Goal: Task Accomplishment & Management: Manage account settings

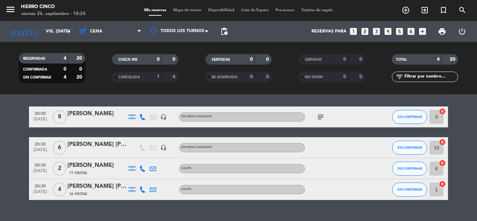
scroll to position [21, 0]
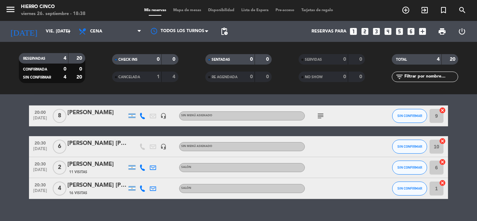
click at [320, 115] on icon "subject" at bounding box center [321, 116] width 8 height 8
click at [361, 32] on icon "looks_6" at bounding box center [411, 31] width 9 height 9
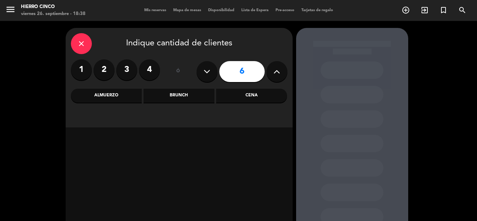
click at [265, 100] on div "Cena" at bounding box center [251, 96] width 71 height 14
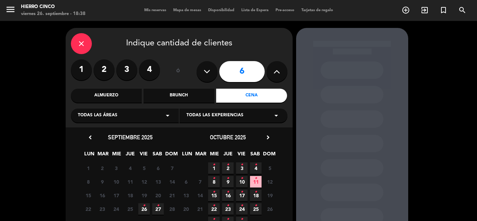
click at [143, 211] on span "26 •" at bounding box center [144, 209] width 12 height 12
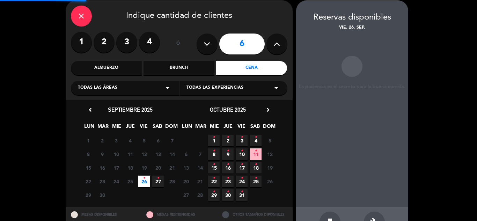
scroll to position [28, 0]
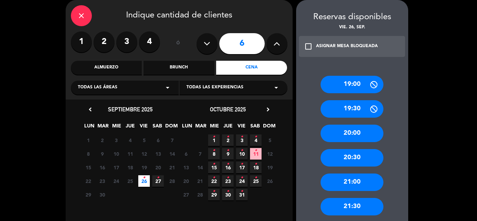
click at [346, 180] on div "21:00" at bounding box center [352, 182] width 63 height 17
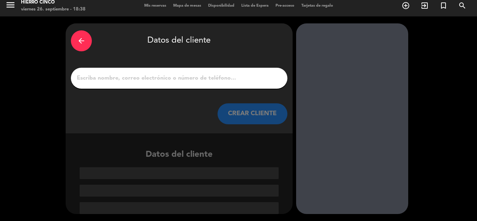
scroll to position [5, 0]
click at [177, 79] on input "1" at bounding box center [179, 78] width 206 height 10
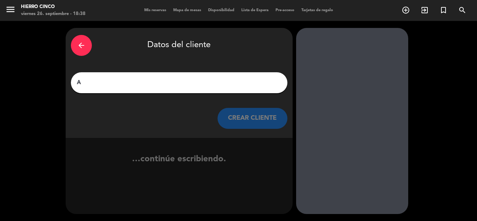
scroll to position [0, 0]
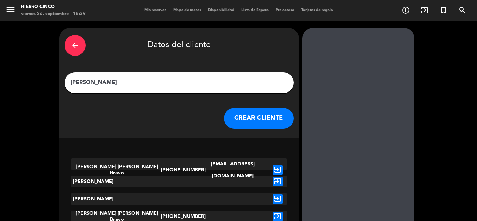
type input "[PERSON_NAME]"
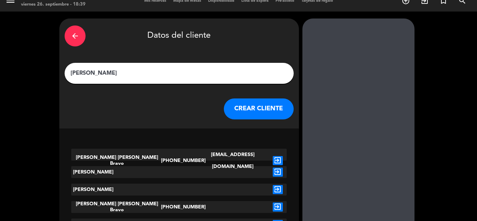
scroll to position [43, 0]
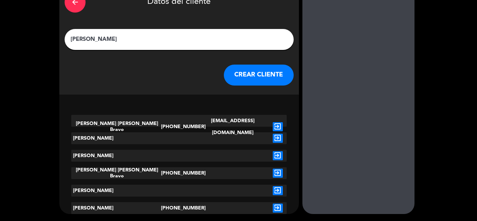
click at [273, 206] on icon "exit_to_app" at bounding box center [278, 208] width 10 height 9
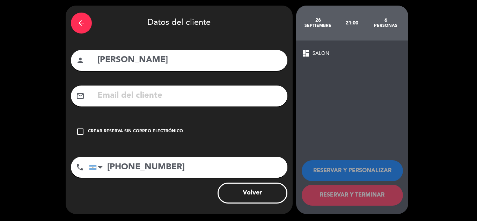
scroll to position [22, 0]
click at [82, 131] on icon "check_box_outline_blank" at bounding box center [80, 132] width 8 height 8
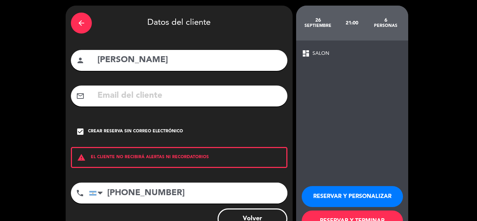
scroll to position [43, 0]
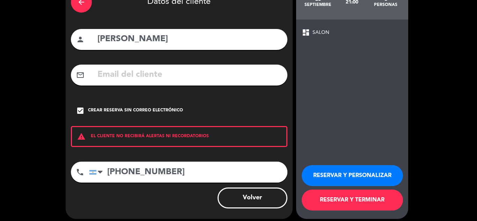
click at [354, 200] on button "RESERVAR Y TERMINAR" at bounding box center [352, 200] width 101 height 21
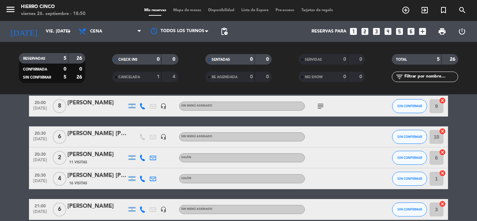
scroll to position [30, 0]
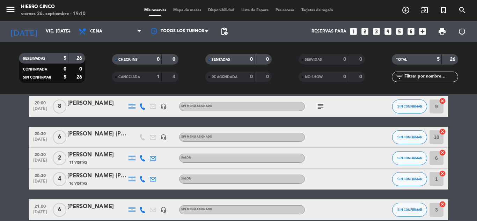
click at [0, 176] on bookings-row "20:00 [DATE] 8 [PERSON_NAME] headset_mic Sin menú asignado subject SIN CONFIRMA…" at bounding box center [238, 158] width 477 height 124
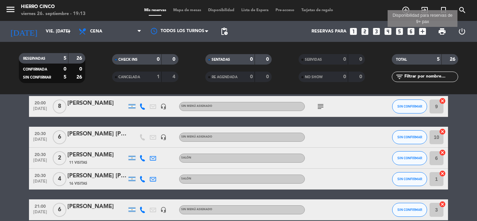
click at [361, 31] on icon "add_box" at bounding box center [422, 31] width 9 height 9
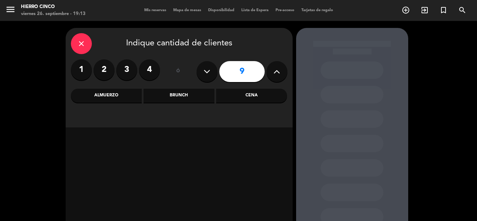
click at [200, 65] on button at bounding box center [207, 71] width 21 height 21
type input "8"
click at [255, 94] on div "Cena" at bounding box center [251, 96] width 71 height 14
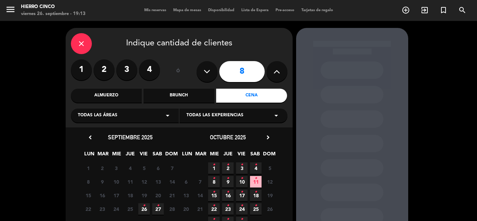
click at [142, 211] on span "26 •" at bounding box center [144, 209] width 12 height 12
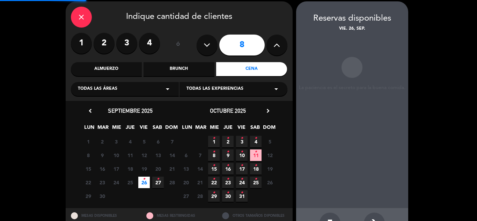
scroll to position [28, 0]
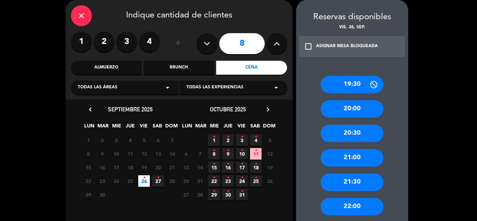
click at [342, 201] on div "22:00" at bounding box center [352, 206] width 63 height 17
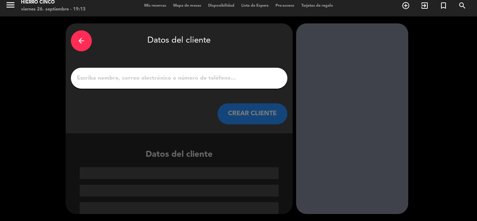
scroll to position [5, 0]
click at [150, 75] on input "1" at bounding box center [179, 78] width 206 height 10
click at [106, 78] on input "1" at bounding box center [179, 78] width 206 height 10
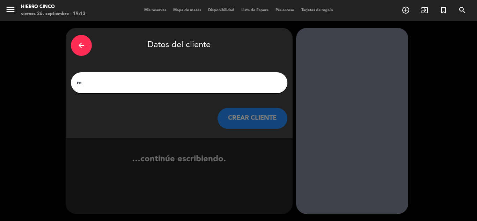
scroll to position [0, 0]
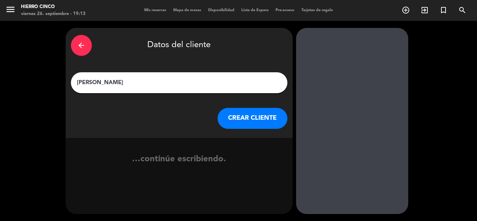
type input "[PERSON_NAME]"
click at [212, 118] on div "CREAR CLIENTE" at bounding box center [179, 118] width 217 height 21
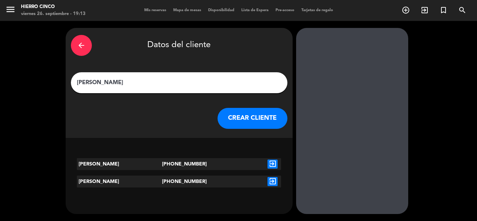
click at [272, 164] on icon "exit_to_app" at bounding box center [273, 164] width 10 height 9
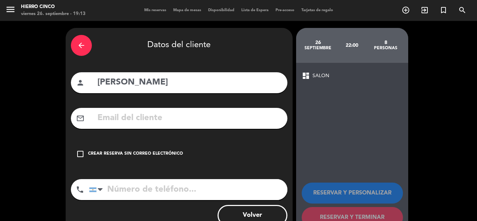
type input "[PHONE_NUMBER]"
click at [82, 152] on icon "check_box_outline_blank" at bounding box center [80, 154] width 8 height 8
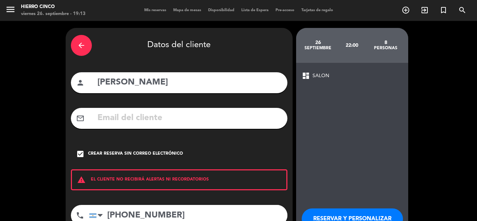
click at [354, 214] on button "RESERVAR Y PERSONALIZAR" at bounding box center [352, 219] width 101 height 21
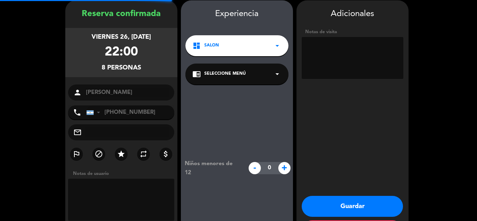
scroll to position [28, 0]
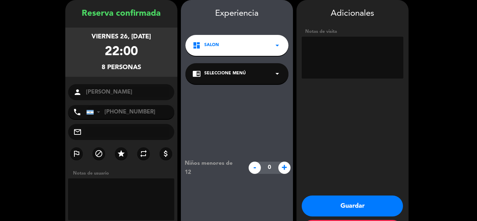
click at [330, 205] on button "Guardar" at bounding box center [352, 206] width 101 height 21
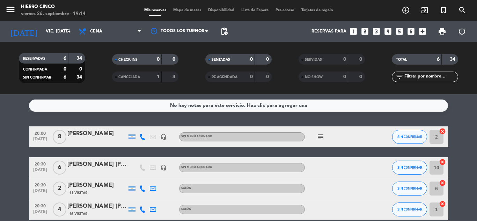
click at [323, 135] on icon "subject" at bounding box center [321, 137] width 8 height 8
click at [190, 9] on span "Mapa de mesas" at bounding box center [187, 10] width 35 height 4
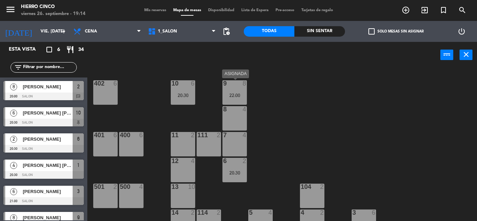
click at [237, 95] on div "22:00" at bounding box center [235, 95] width 24 height 5
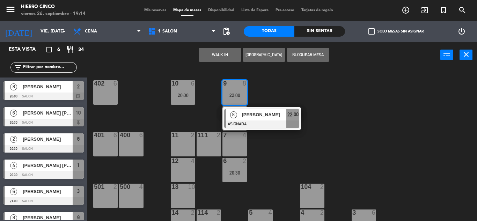
click at [273, 87] on div "402 6 9 8 22:00 8 [PERSON_NAME] ASIGNADA 22:00 10 6 20:30 8 4 401 6 400 6 7 4 1…" at bounding box center [284, 144] width 385 height 153
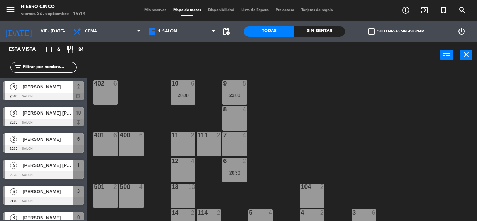
click at [183, 94] on div "20:30" at bounding box center [183, 95] width 24 height 5
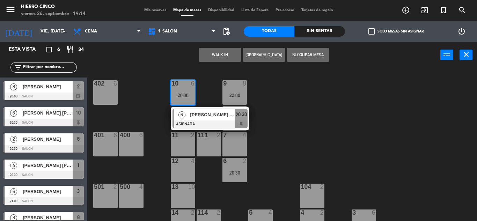
click at [330, 115] on div "402 6 9 8 22:00 10 6 20:30 6 [PERSON_NAME] [PERSON_NAME] ASIGNADA 20:30 8 4 401…" at bounding box center [284, 144] width 385 height 153
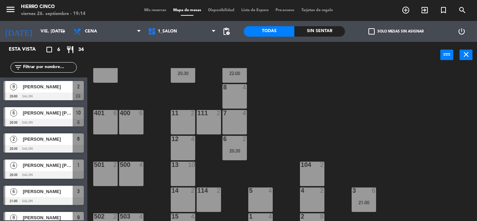
scroll to position [39, 0]
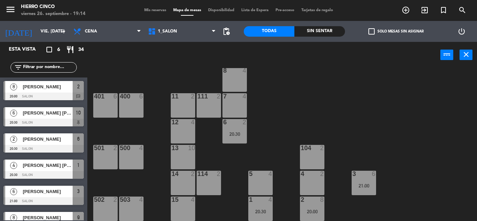
drag, startPoint x: 330, startPoint y: 96, endPoint x: 340, endPoint y: 120, distance: 26.0
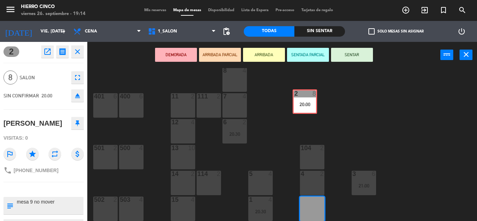
drag, startPoint x: 318, startPoint y: 209, endPoint x: 311, endPoint y: 101, distance: 107.5
click at [311, 101] on div "402 6 9 8 22:00 10 6 20:30 8 4 401 6 400 6 7 4 11 2 111 2 6 2 20:30 12 4 13 10 …" at bounding box center [284, 144] width 385 height 153
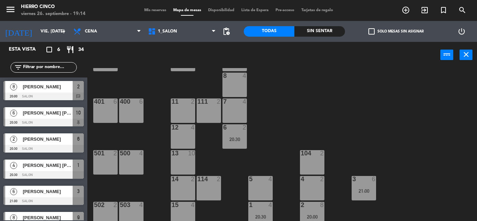
drag, startPoint x: 296, startPoint y: 92, endPoint x: 297, endPoint y: 85, distance: 7.1
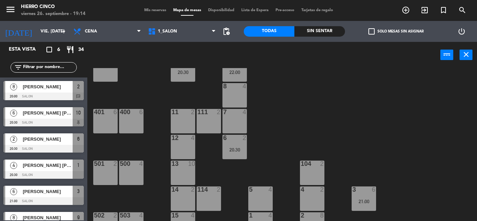
scroll to position [19, 0]
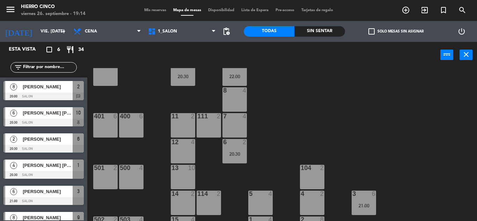
drag, startPoint x: 297, startPoint y: 84, endPoint x: 301, endPoint y: 74, distance: 10.3
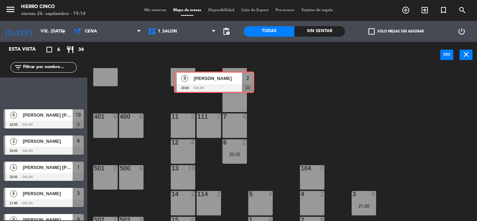
drag, startPoint x: 75, startPoint y: 92, endPoint x: 246, endPoint y: 82, distance: 170.8
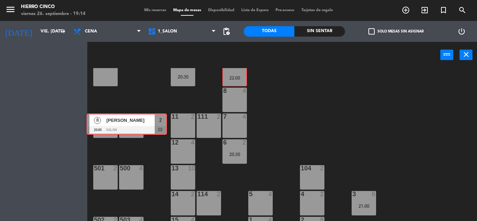
click at [246, 82] on div "Esta vista crop_square 6 restaurant 34 filter_list 8 [PERSON_NAME][GEOGRAPHIC_D…" at bounding box center [238, 131] width 477 height 179
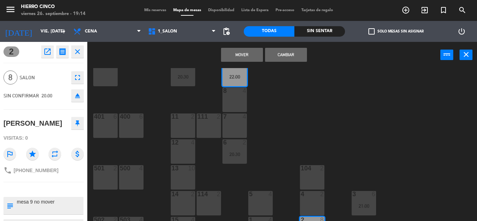
click at [243, 52] on button "Mover" at bounding box center [242, 55] width 42 height 14
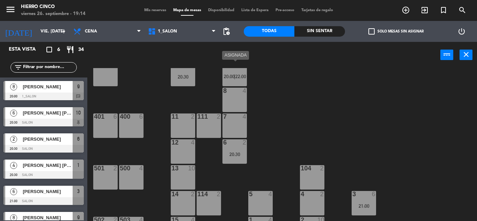
click at [230, 78] on span "20:00" at bounding box center [229, 77] width 11 height 6
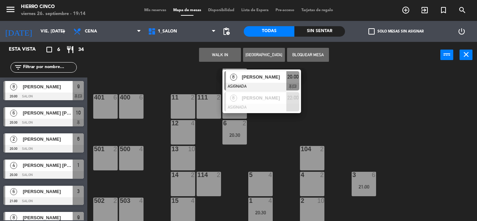
scroll to position [39, 0]
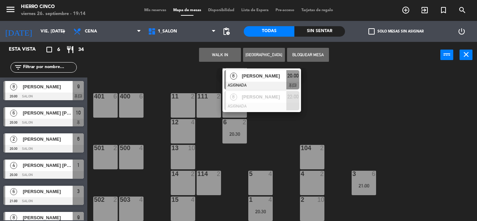
drag, startPoint x: 375, startPoint y: 135, endPoint x: 371, endPoint y: 149, distance: 15.1
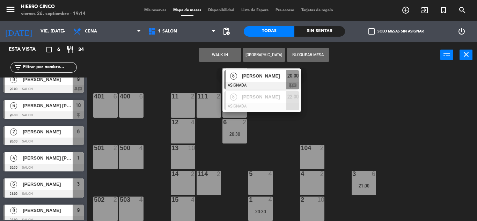
scroll to position [14, 0]
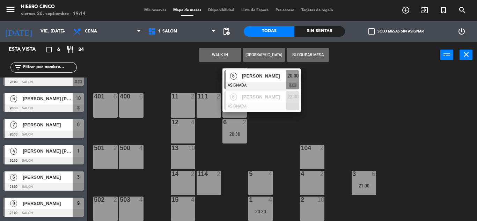
drag, startPoint x: 57, startPoint y: 130, endPoint x: 61, endPoint y: 152, distance: 22.7
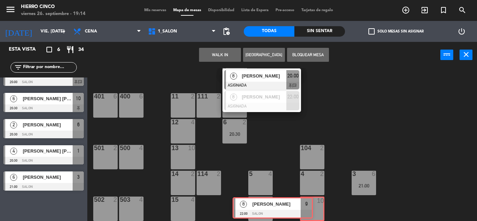
drag, startPoint x: 75, startPoint y: 206, endPoint x: 313, endPoint y: 206, distance: 237.3
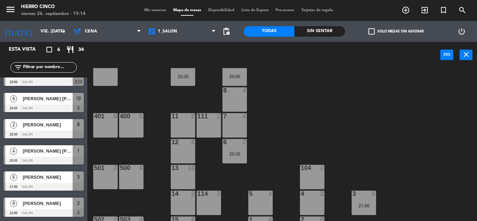
scroll to position [0, 0]
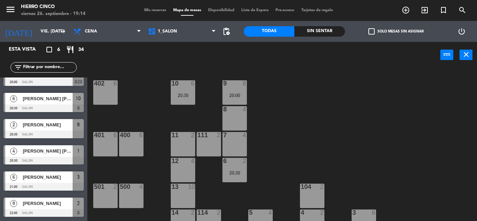
drag, startPoint x: 270, startPoint y: 107, endPoint x: 276, endPoint y: 77, distance: 30.6
click at [240, 92] on div "9 8 20:00" at bounding box center [235, 92] width 24 height 24
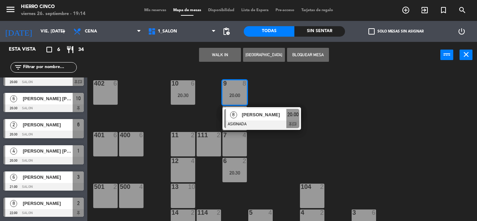
click at [319, 91] on div "402 6 9 8 20:00 8 [PERSON_NAME] ASIGNADA 20:00 chat 10 6 20:30 8 4 401 6 400 6 …" at bounding box center [284, 144] width 385 height 153
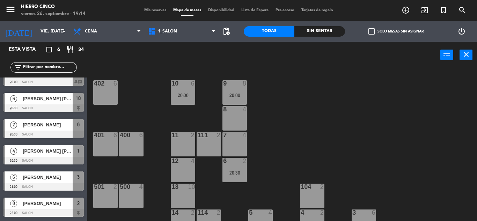
click at [186, 96] on div "20:30" at bounding box center [183, 95] width 24 height 5
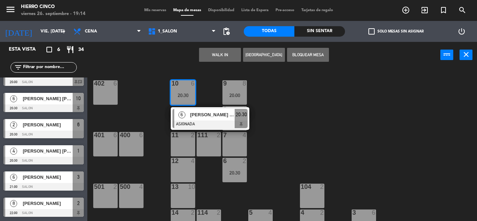
click at [354, 103] on div "402 6 9 8 20:00 10 6 20:30 6 [PERSON_NAME] [PERSON_NAME] ASIGNADA 20:30 8 4 401…" at bounding box center [284, 144] width 385 height 153
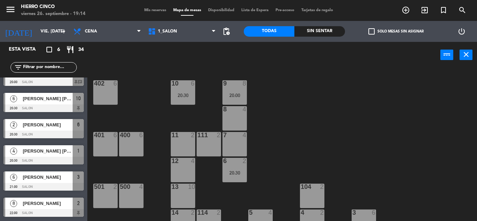
click at [238, 88] on div "9 8 20:00" at bounding box center [235, 92] width 24 height 24
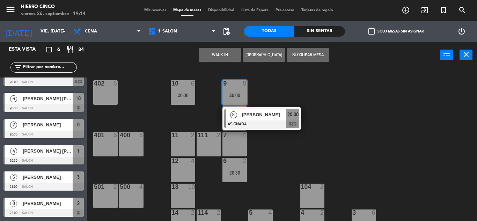
click at [286, 86] on div "402 6 9 8 20:00 8 [PERSON_NAME] ASIGNADA 20:00 chat 10 6 20:30 8 4 401 6 400 6 …" at bounding box center [284, 144] width 385 height 153
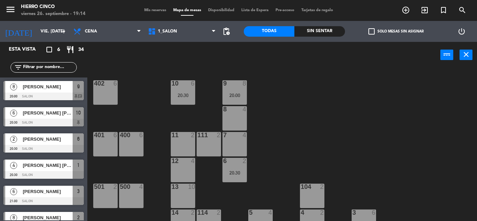
drag, startPoint x: 61, startPoint y: 108, endPoint x: 62, endPoint y: 84, distance: 24.1
click at [243, 96] on div "20:00" at bounding box center [235, 95] width 24 height 5
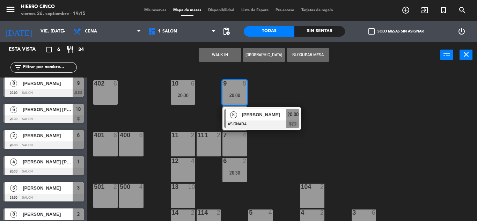
scroll to position [14, 0]
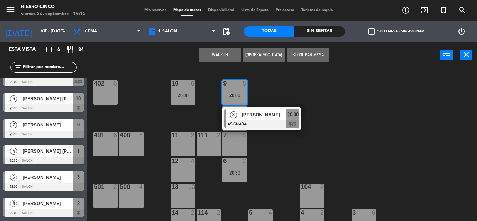
drag, startPoint x: 61, startPoint y: 158, endPoint x: 62, endPoint y: 183, distance: 25.2
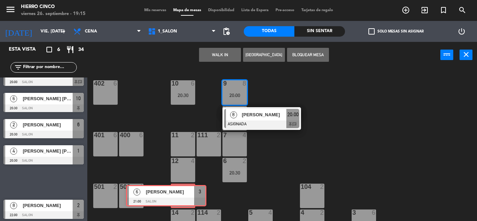
drag, startPoint x: 71, startPoint y: 185, endPoint x: 190, endPoint y: 199, distance: 120.6
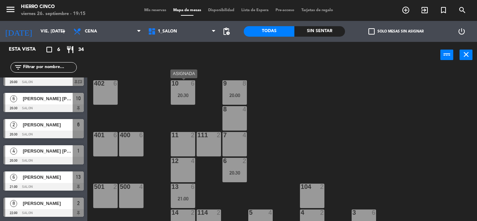
click at [183, 97] on div "20:30" at bounding box center [183, 95] width 24 height 5
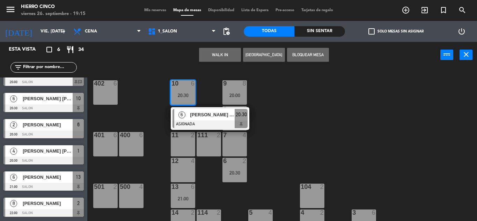
click at [304, 147] on div "402 6 9 8 20:00 10 6 20:30 6 [PERSON_NAME] [PERSON_NAME] ASIGNADA 20:30 8 4 401…" at bounding box center [284, 144] width 385 height 153
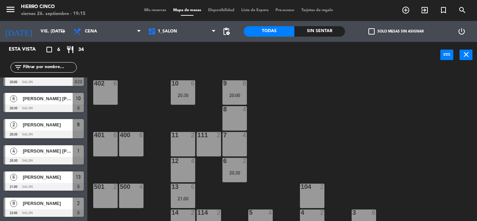
click at [76, 131] on div at bounding box center [43, 135] width 80 height 8
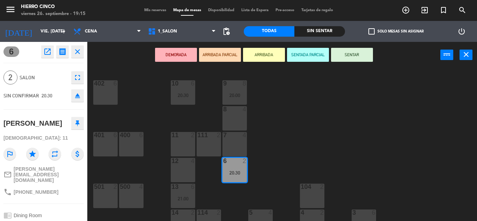
click at [72, 123] on button at bounding box center [77, 123] width 13 height 13
click at [77, 51] on icon "close" at bounding box center [77, 52] width 8 height 8
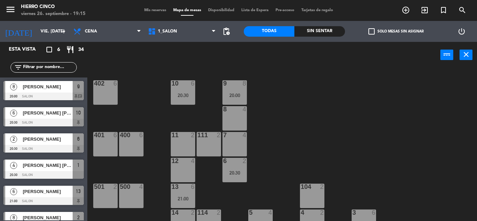
click at [80, 173] on div at bounding box center [43, 175] width 80 height 8
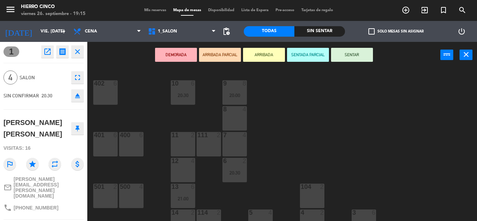
click at [79, 132] on button at bounding box center [77, 128] width 13 height 13
click at [75, 51] on icon "close" at bounding box center [77, 52] width 8 height 8
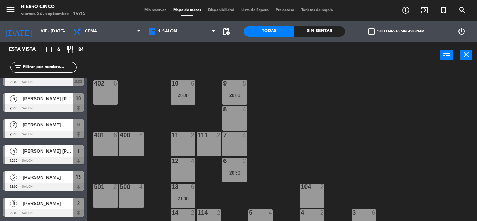
drag, startPoint x: 66, startPoint y: 118, endPoint x: 65, endPoint y: 167, distance: 48.9
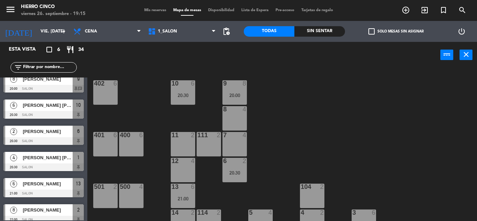
scroll to position [0, 0]
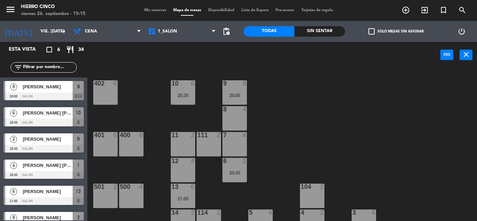
drag, startPoint x: 77, startPoint y: 110, endPoint x: 74, endPoint y: 93, distance: 17.7
click at [341, 96] on div "402 6 9 8 20:00 10 6 20:30 8 4 401 6 400 6 7 4 11 2 111 2 6 2 20:30 12 4 13 6 2…" at bounding box center [284, 144] width 385 height 153
drag, startPoint x: 341, startPoint y: 97, endPoint x: 341, endPoint y: 65, distance: 32.2
click at [341, 96] on div "402 6 9 8 20:00 10 6 20:30 8 4 401 6 400 6 7 4 11 2 111 2 6 2 20:30 12 4 21:30 …" at bounding box center [284, 144] width 385 height 153
click at [243, 124] on div "8 4" at bounding box center [235, 118] width 24 height 24
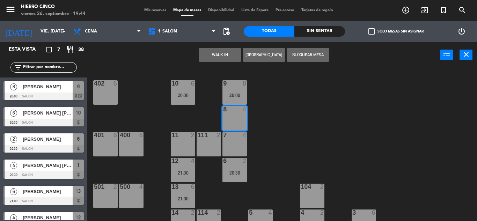
click at [269, 55] on button "[GEOGRAPHIC_DATA]" at bounding box center [264, 55] width 42 height 14
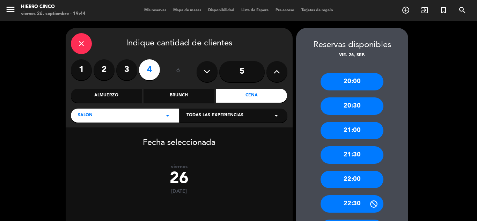
click at [361, 158] on div "21:30" at bounding box center [352, 154] width 63 height 17
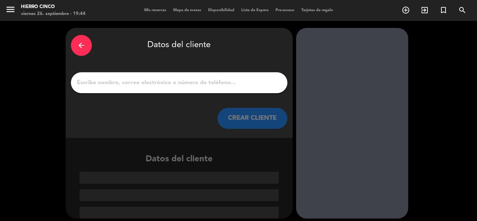
click at [102, 83] on input "1" at bounding box center [179, 83] width 206 height 10
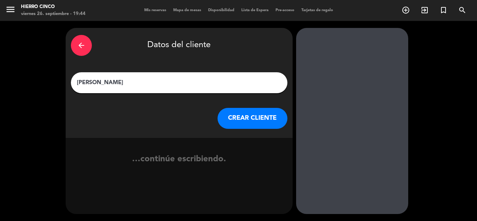
type input "[PERSON_NAME]"
click at [263, 120] on button "CREAR CLIENTE" at bounding box center [253, 118] width 70 height 21
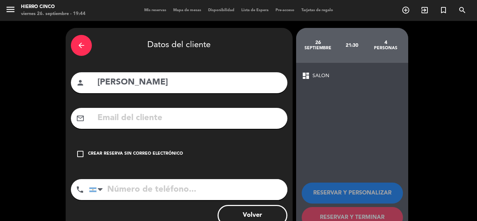
click at [79, 153] on icon "check_box_outline_blank" at bounding box center [80, 154] width 8 height 8
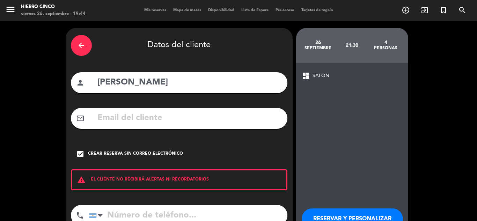
click at [344, 214] on button "RESERVAR Y PERSONALIZAR" at bounding box center [352, 219] width 101 height 21
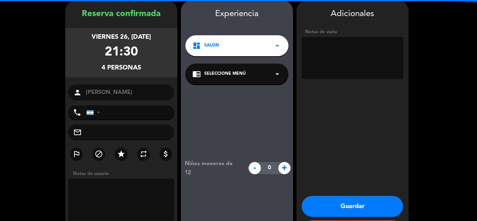
scroll to position [28, 0]
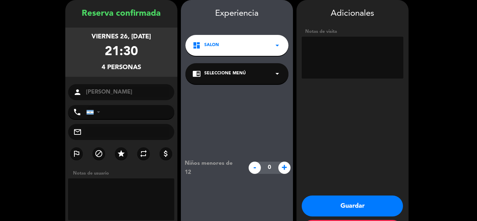
click at [344, 204] on button "Guardar" at bounding box center [352, 206] width 101 height 21
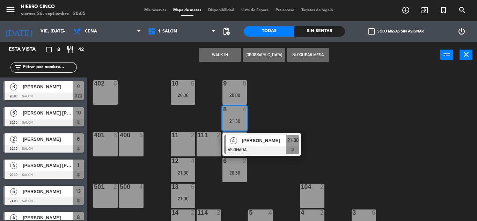
click at [158, 9] on span "Mis reservas" at bounding box center [155, 10] width 29 height 4
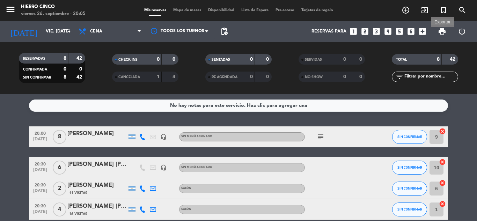
click at [361, 32] on span "print" at bounding box center [442, 31] width 8 height 8
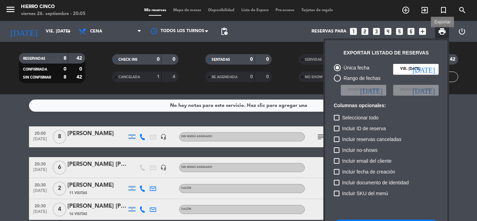
click at [361, 32] on span "print" at bounding box center [442, 31] width 8 height 8
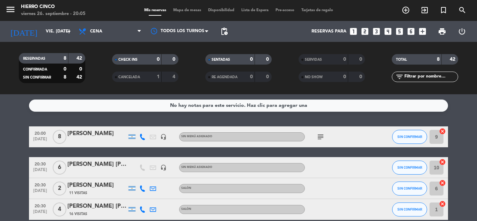
click at [361, 32] on span "print" at bounding box center [442, 31] width 8 height 8
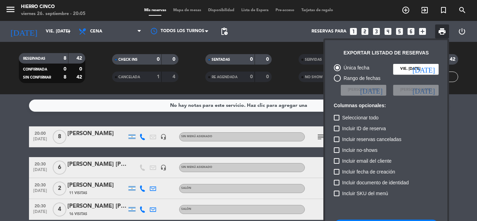
drag, startPoint x: 465, startPoint y: 154, endPoint x: 465, endPoint y: 177, distance: 23.1
drag, startPoint x: 461, startPoint y: 128, endPoint x: 455, endPoint y: 171, distance: 43.5
drag, startPoint x: 28, startPoint y: 126, endPoint x: 115, endPoint y: 132, distance: 87.5
click at [146, 132] on div at bounding box center [238, 110] width 477 height 221
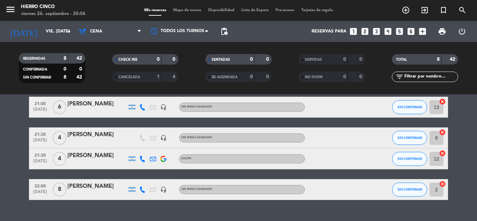
scroll to position [147, 0]
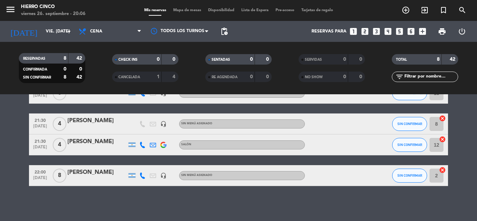
drag, startPoint x: 25, startPoint y: 131, endPoint x: 317, endPoint y: 216, distance: 304.0
click at [316, 214] on div "No hay notas para este servicio. Haz clic para agregar una 20:00 [DATE] 8 [PERS…" at bounding box center [238, 157] width 477 height 127
click at [361, 29] on span "print" at bounding box center [442, 31] width 8 height 8
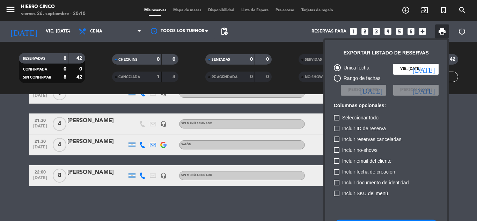
click at [260, 203] on div at bounding box center [238, 110] width 477 height 221
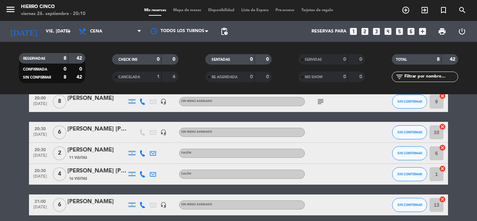
scroll to position [0, 0]
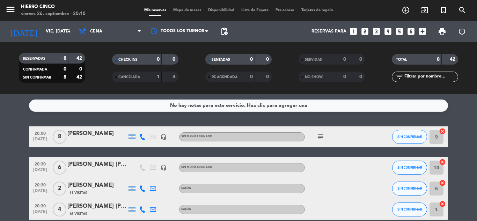
drag, startPoint x: 336, startPoint y: 191, endPoint x: 345, endPoint y: 135, distance: 57.3
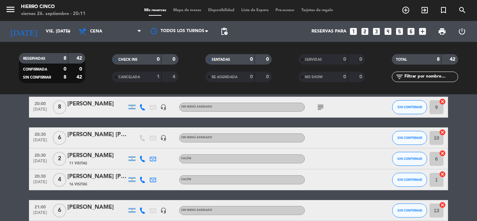
scroll to position [44, 0]
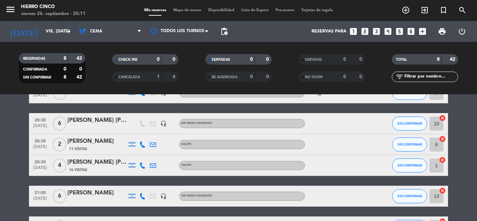
drag, startPoint x: 380, startPoint y: 183, endPoint x: 373, endPoint y: 197, distance: 15.9
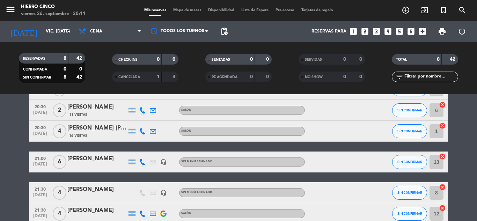
scroll to position [111, 0]
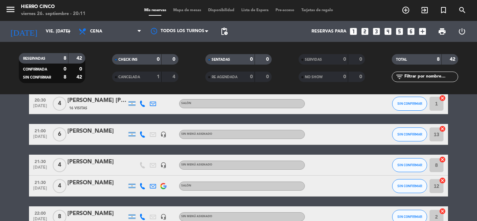
drag, startPoint x: 373, startPoint y: 205, endPoint x: 354, endPoint y: 215, distance: 21.6
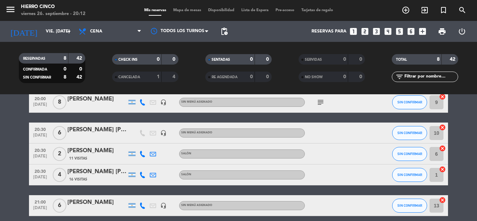
scroll to position [0, 0]
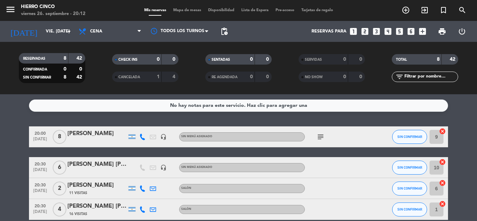
drag, startPoint x: 241, startPoint y: 187, endPoint x: 252, endPoint y: 158, distance: 31.5
click at [361, 135] on span "SIN CONFIRMAR" at bounding box center [410, 137] width 25 height 4
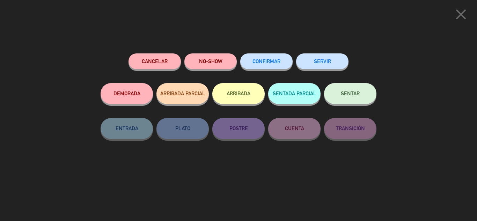
click at [241, 91] on button "ARRIBADA" at bounding box center [238, 93] width 52 height 21
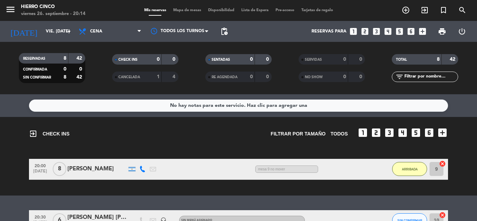
click at [184, 8] on span "Mapa de mesas" at bounding box center [187, 10] width 35 height 4
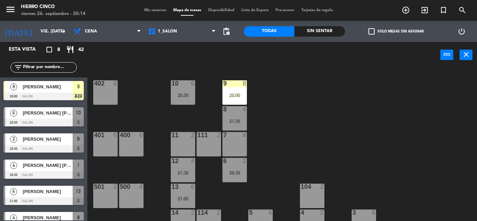
click at [268, 212] on div "4" at bounding box center [273, 213] width 12 height 6
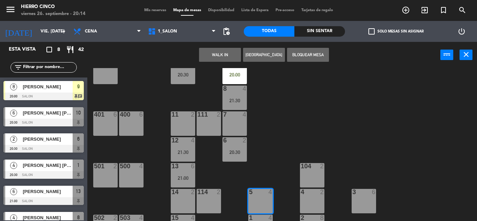
scroll to position [39, 0]
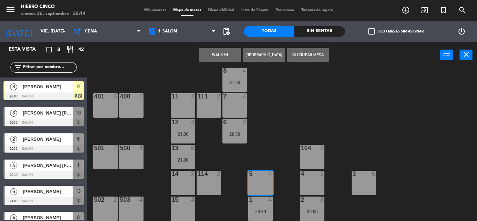
drag, startPoint x: 341, startPoint y: 145, endPoint x: 349, endPoint y: 172, distance: 27.3
click at [271, 52] on button "[GEOGRAPHIC_DATA]" at bounding box center [264, 55] width 42 height 14
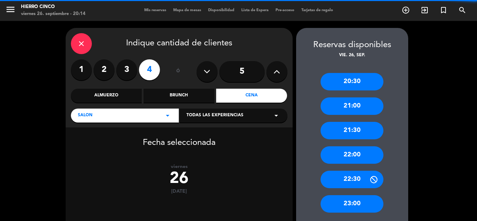
click at [122, 74] on label "3" at bounding box center [126, 69] width 21 height 21
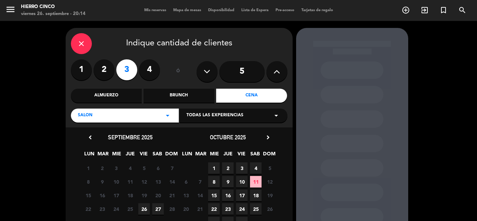
click at [143, 209] on span "26" at bounding box center [144, 209] width 12 height 12
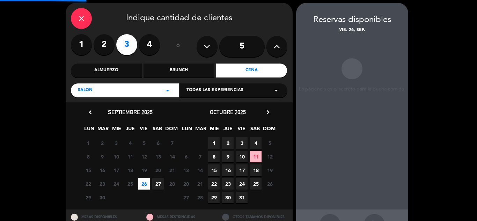
scroll to position [28, 0]
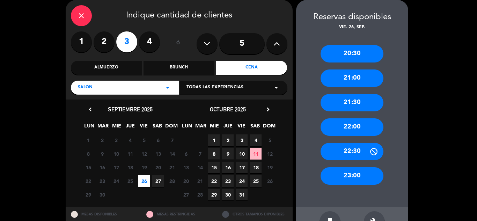
click at [351, 79] on div "21:00" at bounding box center [352, 78] width 63 height 17
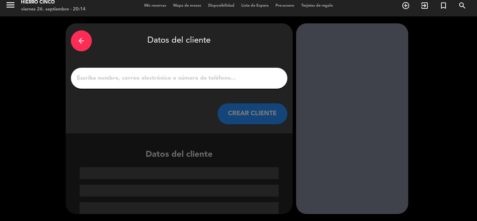
click at [193, 83] on input "1" at bounding box center [179, 78] width 206 height 10
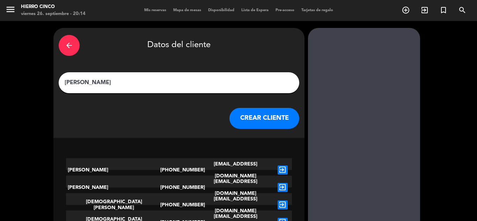
type input "[PERSON_NAME]"
click at [252, 112] on button "CREAR CLIENTE" at bounding box center [265, 118] width 70 height 21
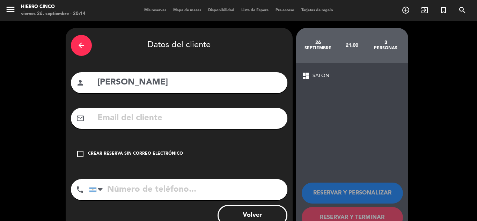
click at [77, 153] on icon "check_box_outline_blank" at bounding box center [80, 154] width 8 height 8
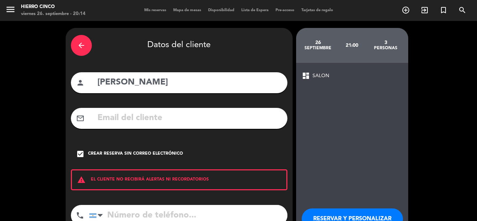
click at [324, 214] on button "RESERVAR Y PERSONALIZAR" at bounding box center [352, 219] width 101 height 21
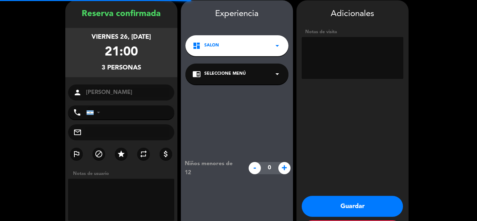
scroll to position [28, 0]
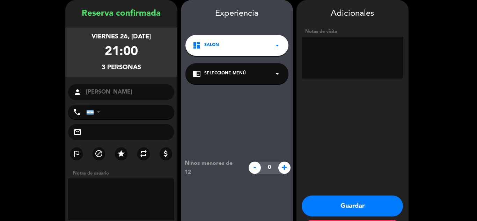
click at [345, 202] on button "Guardar" at bounding box center [352, 206] width 101 height 21
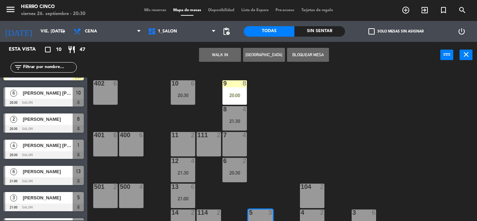
scroll to position [35, 0]
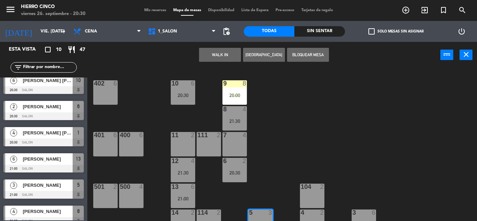
drag, startPoint x: 68, startPoint y: 173, endPoint x: 66, endPoint y: 193, distance: 20.0
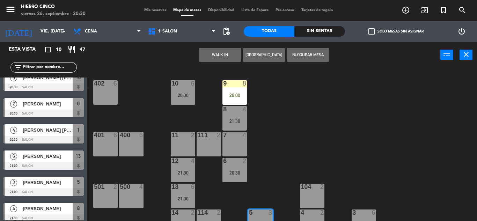
click at [338, 107] on div "402 6 9 8 20:00 10 6 20:30 8 4 21:30 401 6 400 6 7 4 11 2 111 2 6 2 20:30 12 4 …" at bounding box center [284, 144] width 385 height 153
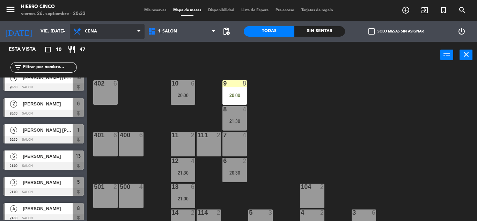
click at [97, 34] on span "Cena" at bounding box center [107, 31] width 75 height 15
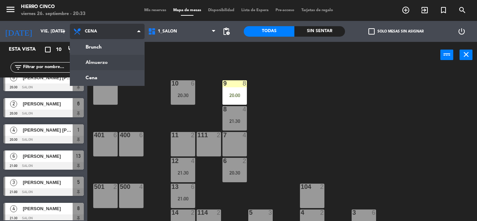
click at [112, 66] on ng-component "menu Hierro Cinco viernes 26. septiembre - 20:33 Mis reservas Mapa de mesas Dis…" at bounding box center [238, 110] width 477 height 221
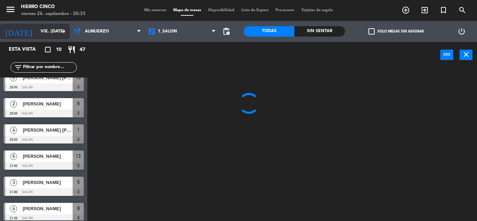
click at [37, 32] on input "vie. [DATE]" at bounding box center [66, 32] width 59 height 12
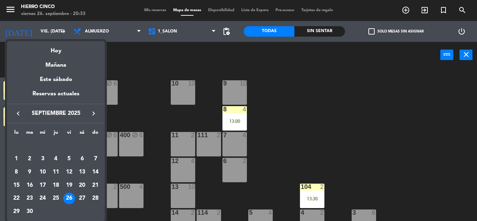
scroll to position [0, 0]
click at [79, 201] on div "27" at bounding box center [82, 199] width 12 height 12
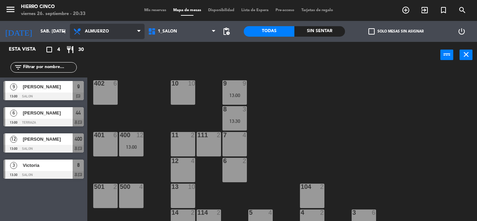
click at [94, 34] on span "Almuerzo" at bounding box center [107, 31] width 75 height 15
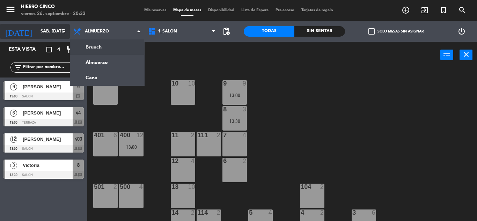
click at [49, 31] on input "sáb. [DATE]" at bounding box center [66, 32] width 59 height 12
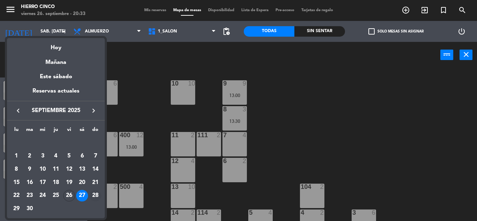
click at [95, 194] on div "28" at bounding box center [95, 196] width 12 height 12
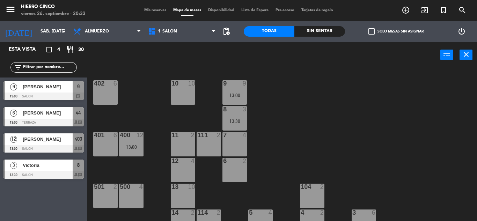
type input "dom. [DATE]"
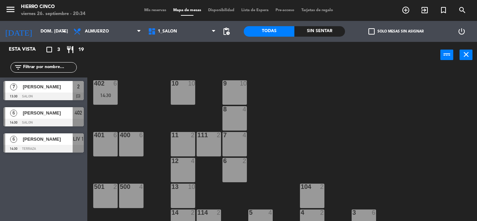
click at [361, 113] on div "402 6 14:30 9 10 10 10 8 4 401 6 400 6 7 4 11 2 111 2 6 2 12 4 13 10 500 4 501 …" at bounding box center [284, 144] width 385 height 153
